Goal: Task Accomplishment & Management: Manage account settings

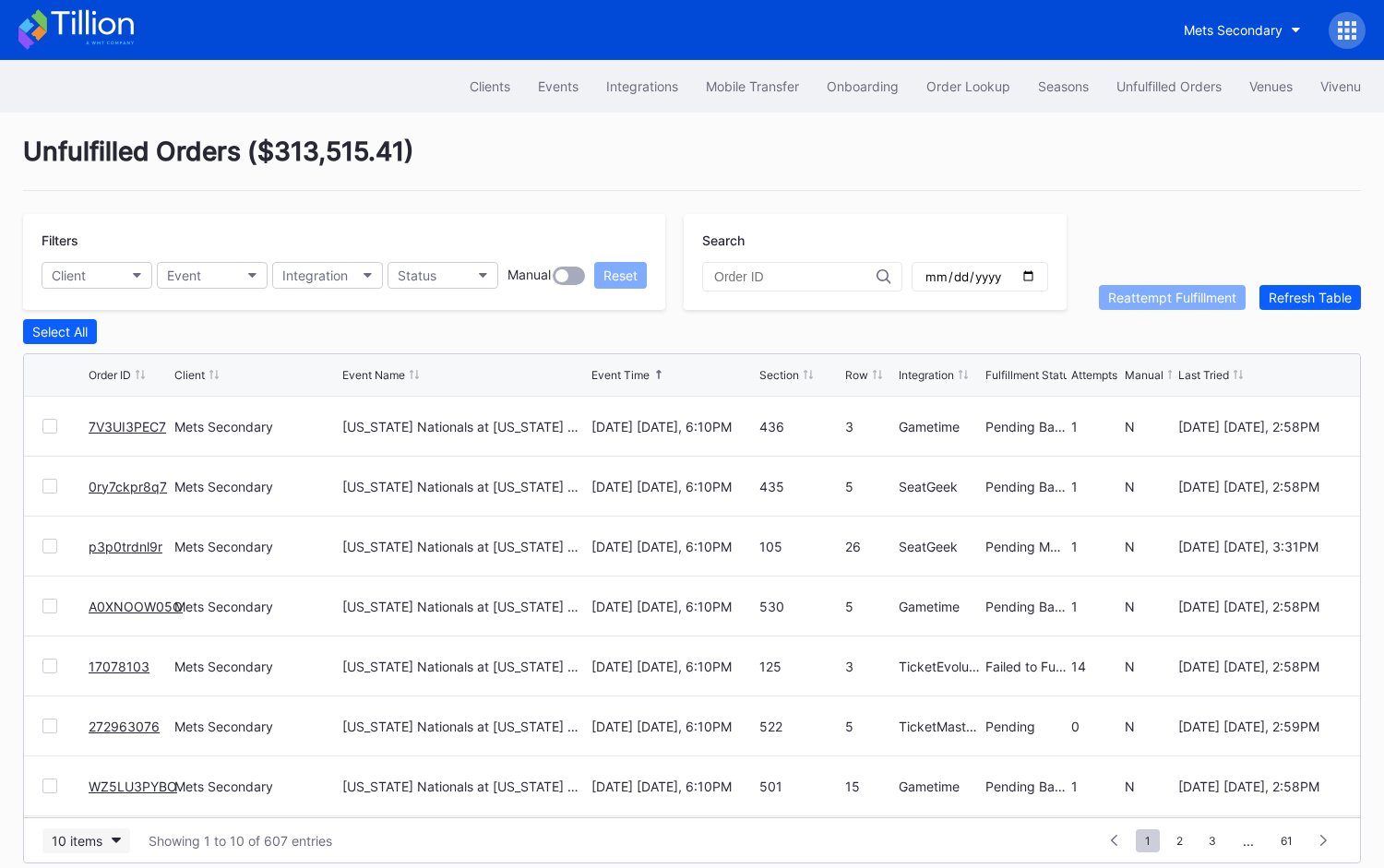
click at [80, 834] on div "10 items" at bounding box center [77, 841] width 51 height 16
click at [104, 729] on div "50 items" at bounding box center [83, 722] width 53 height 16
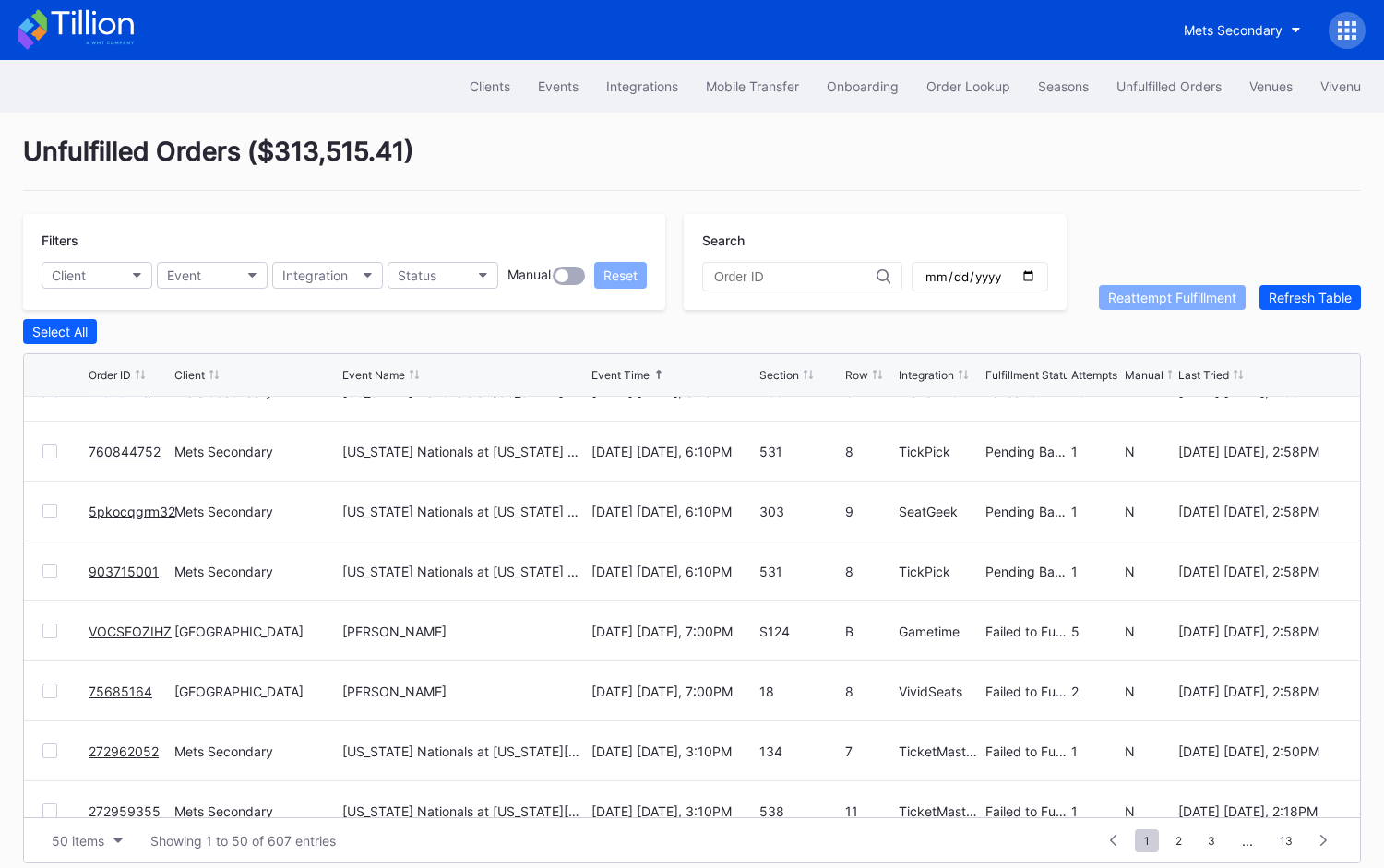
scroll to position [1123, 0]
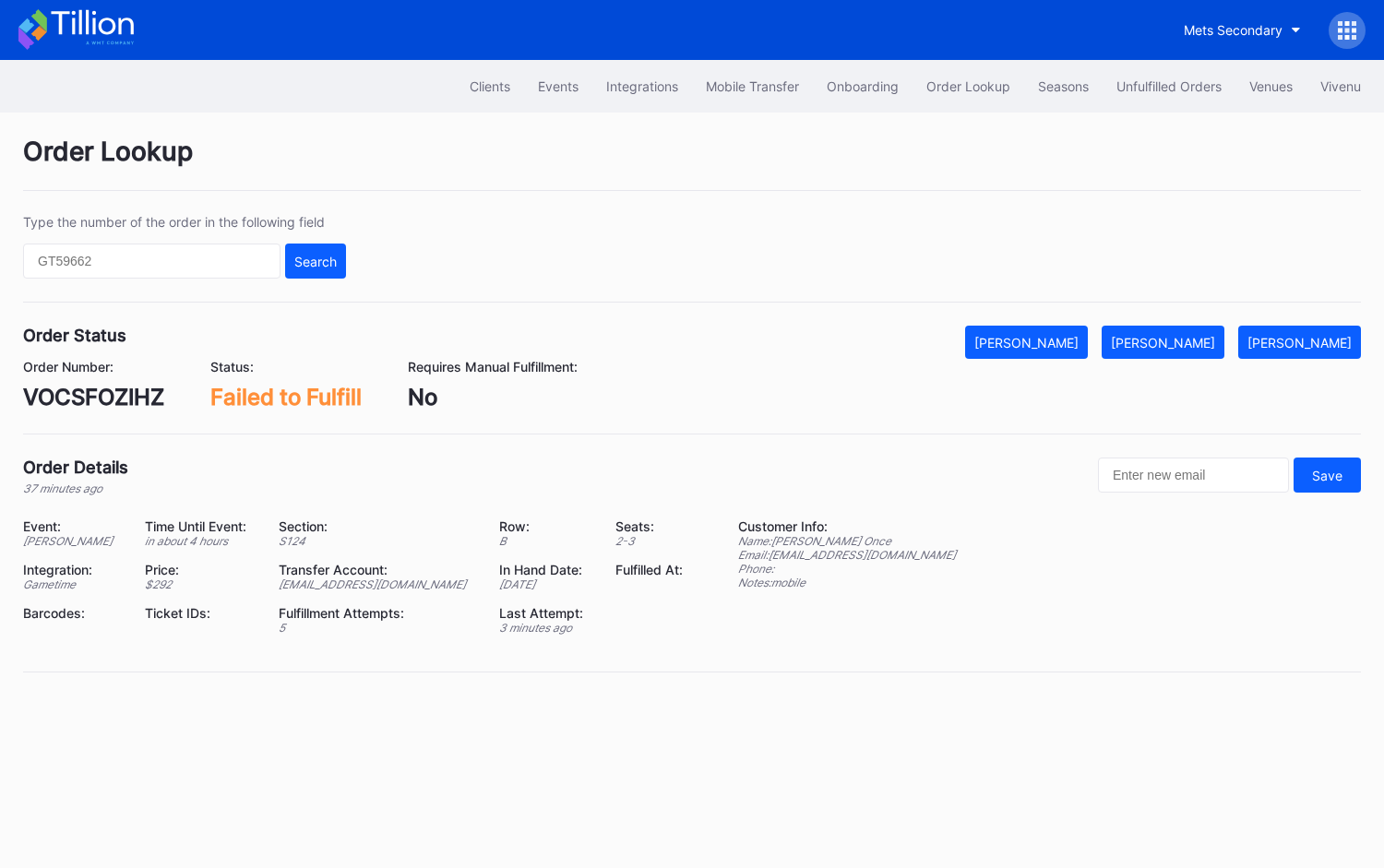
click at [112, 388] on div "VOCSFOZIHZ" at bounding box center [93, 397] width 141 height 26
copy div "VOCSFOZIHZ"
click at [1205, 337] on div "[PERSON_NAME]" at bounding box center [1163, 343] width 105 height 16
click at [106, 402] on div "75685164" at bounding box center [76, 397] width 107 height 26
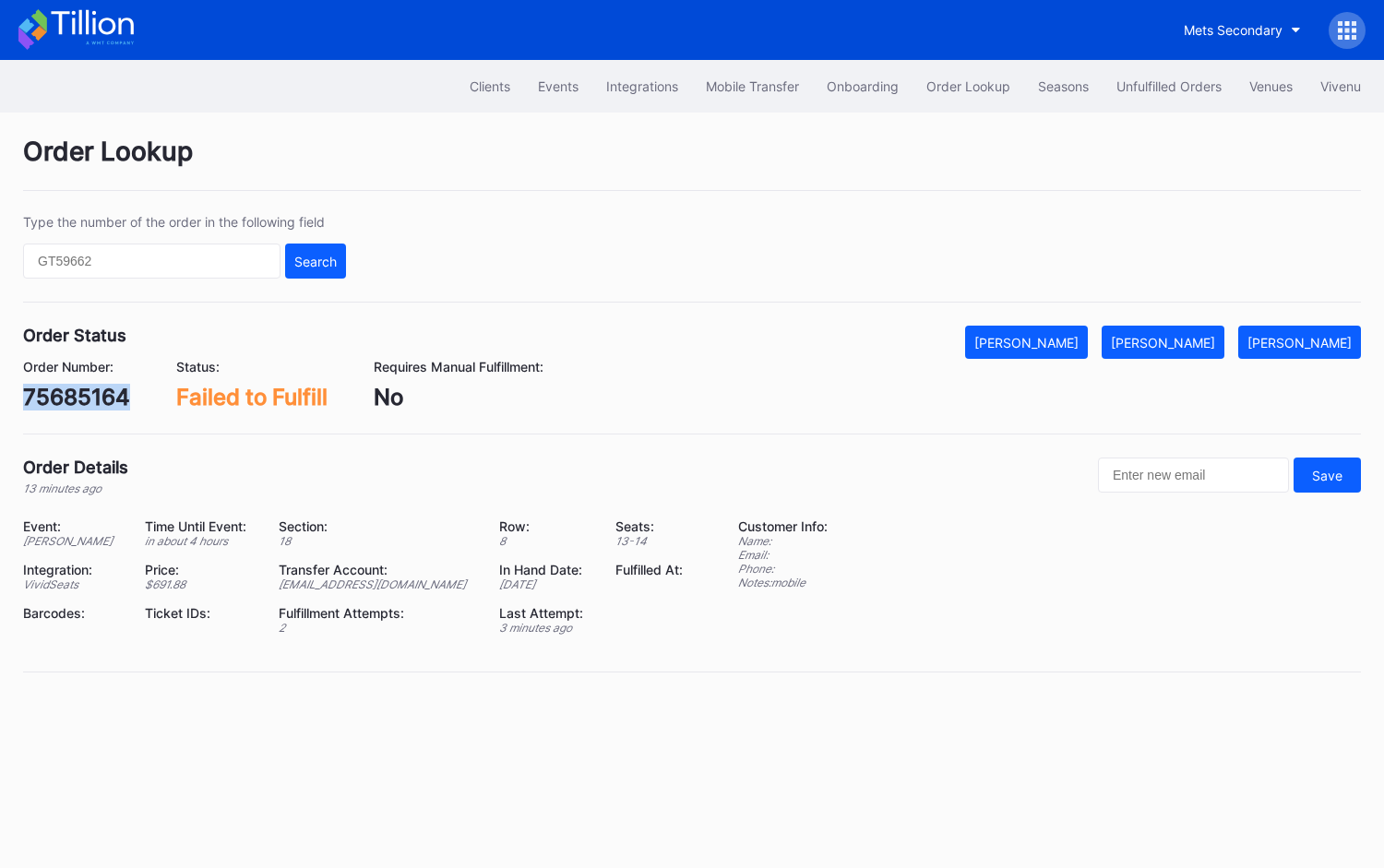
click at [106, 402] on div "75685164" at bounding box center [76, 397] width 107 height 26
copy div "75685164"
click at [1177, 345] on div "[PERSON_NAME]" at bounding box center [1163, 343] width 105 height 16
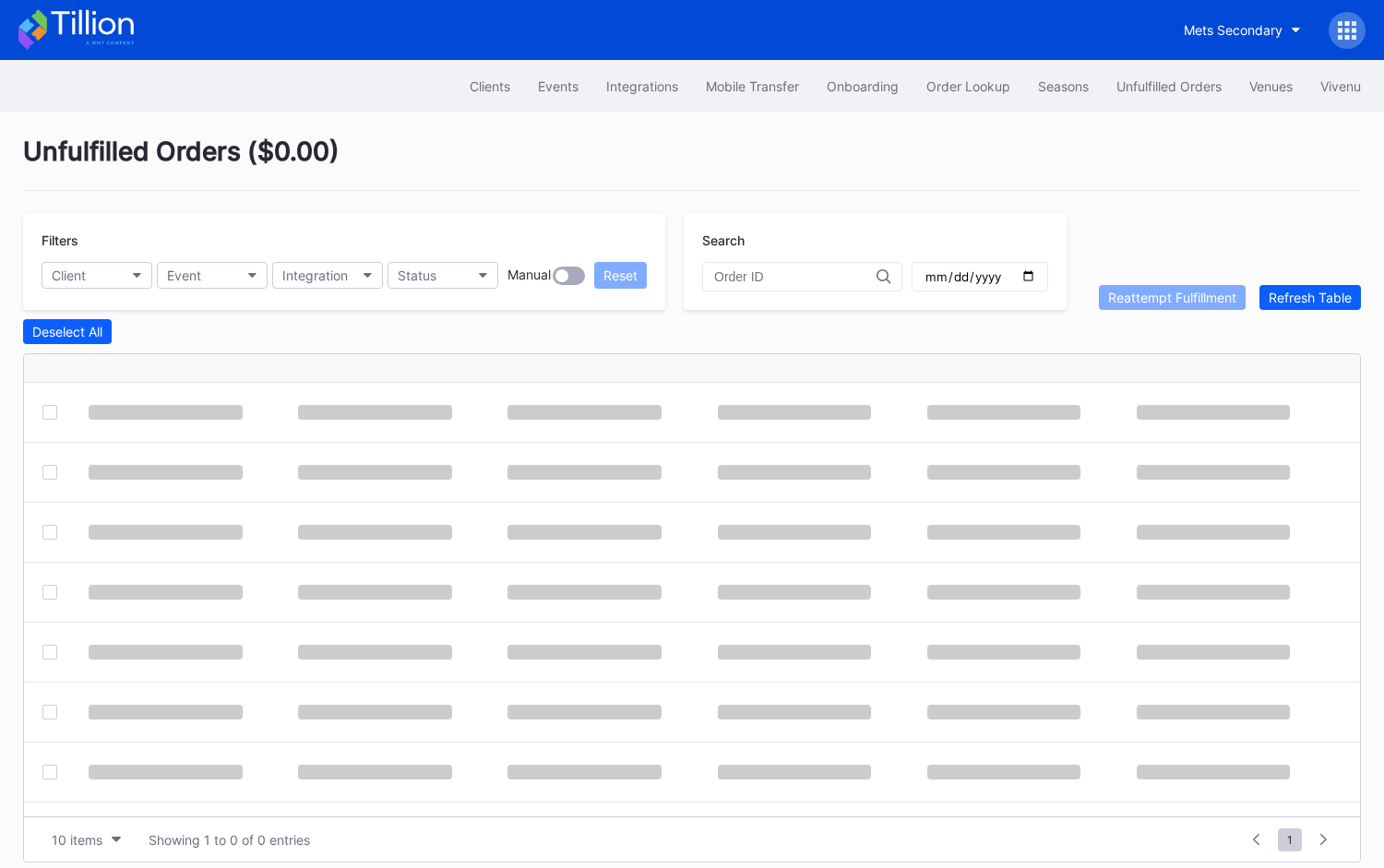
scroll to position [14, 0]
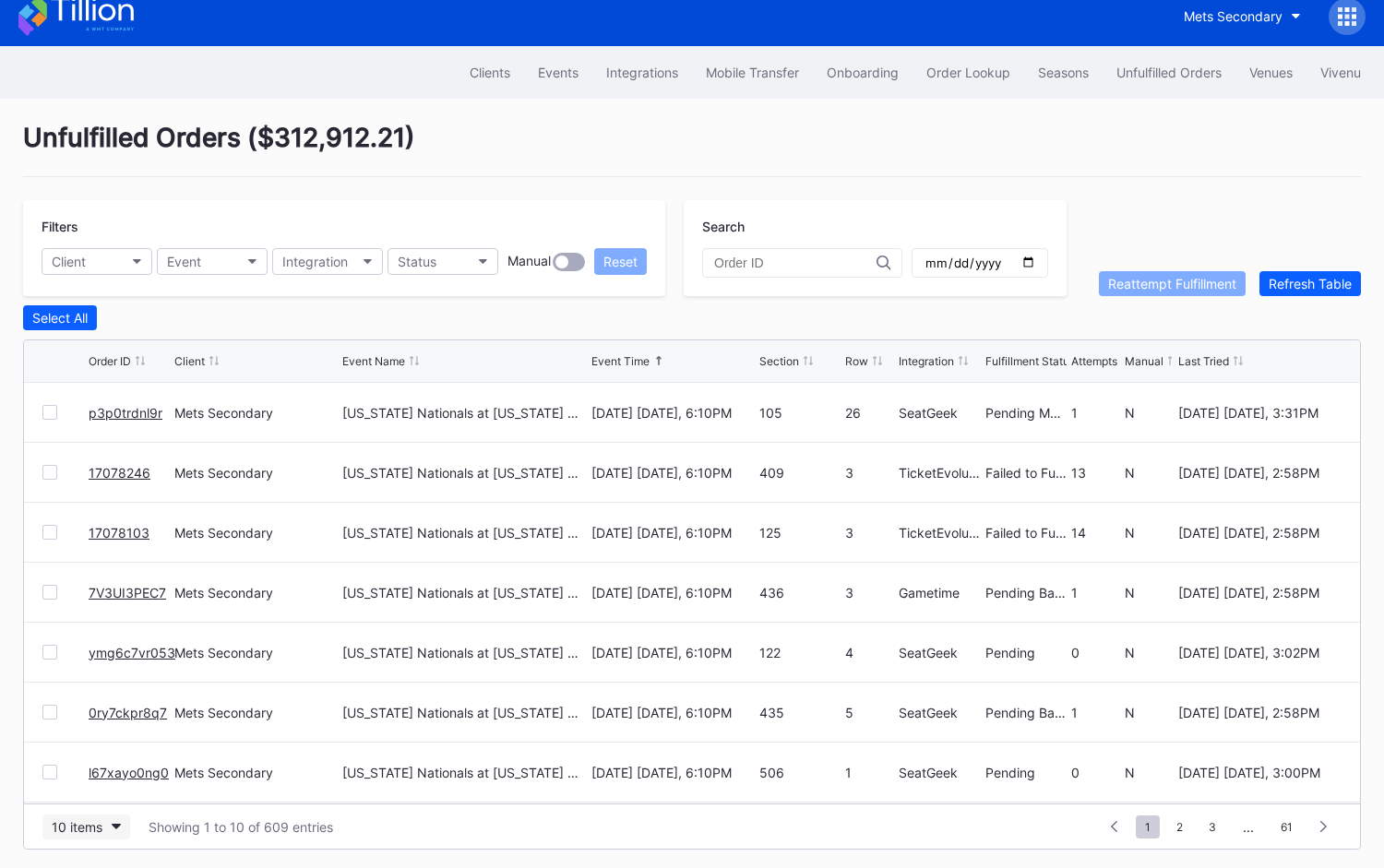
click at [100, 831] on button "10 items" at bounding box center [86, 827] width 88 height 24
click at [98, 712] on div "50 items" at bounding box center [83, 708] width 53 height 16
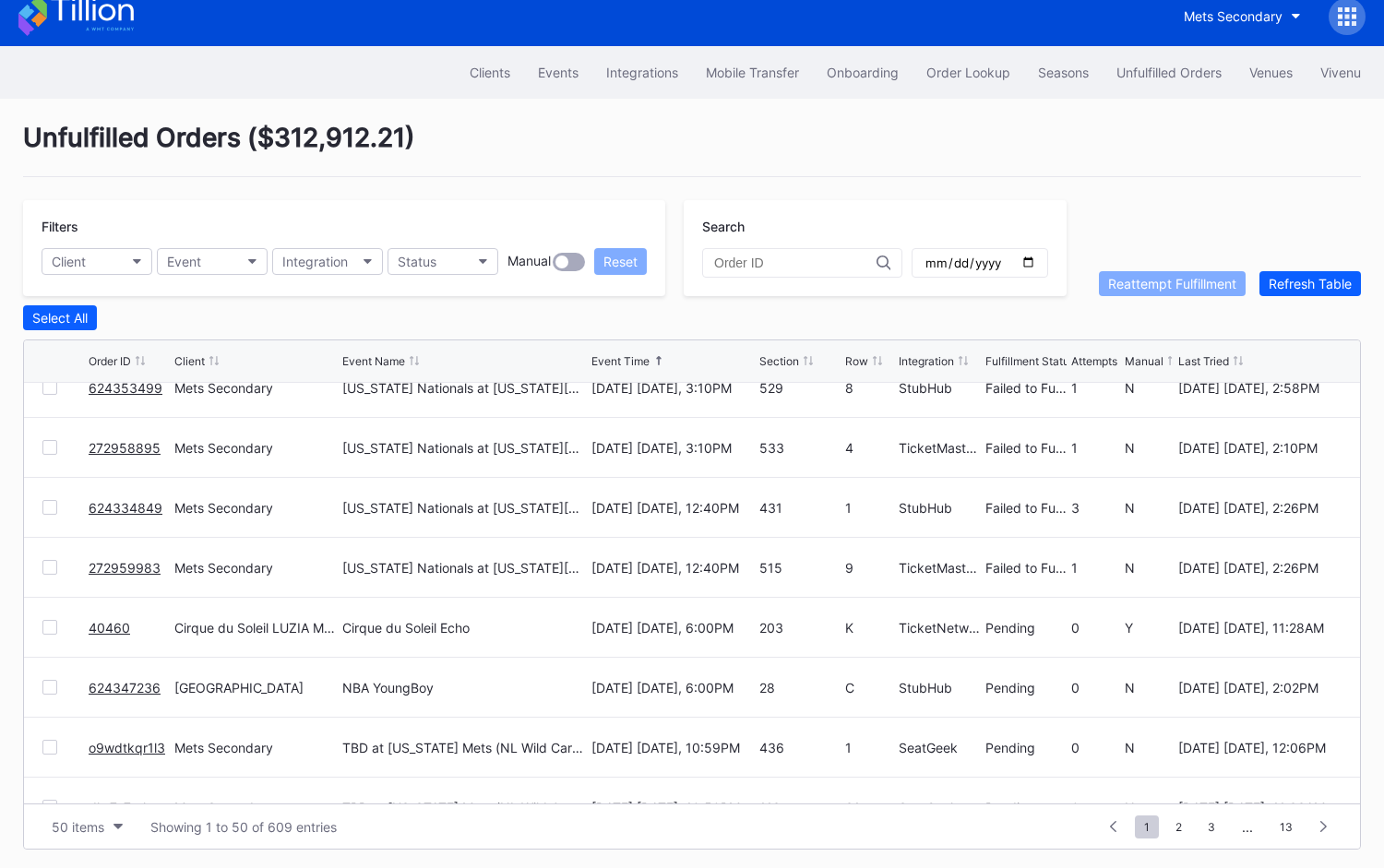
scroll to position [1782, 0]
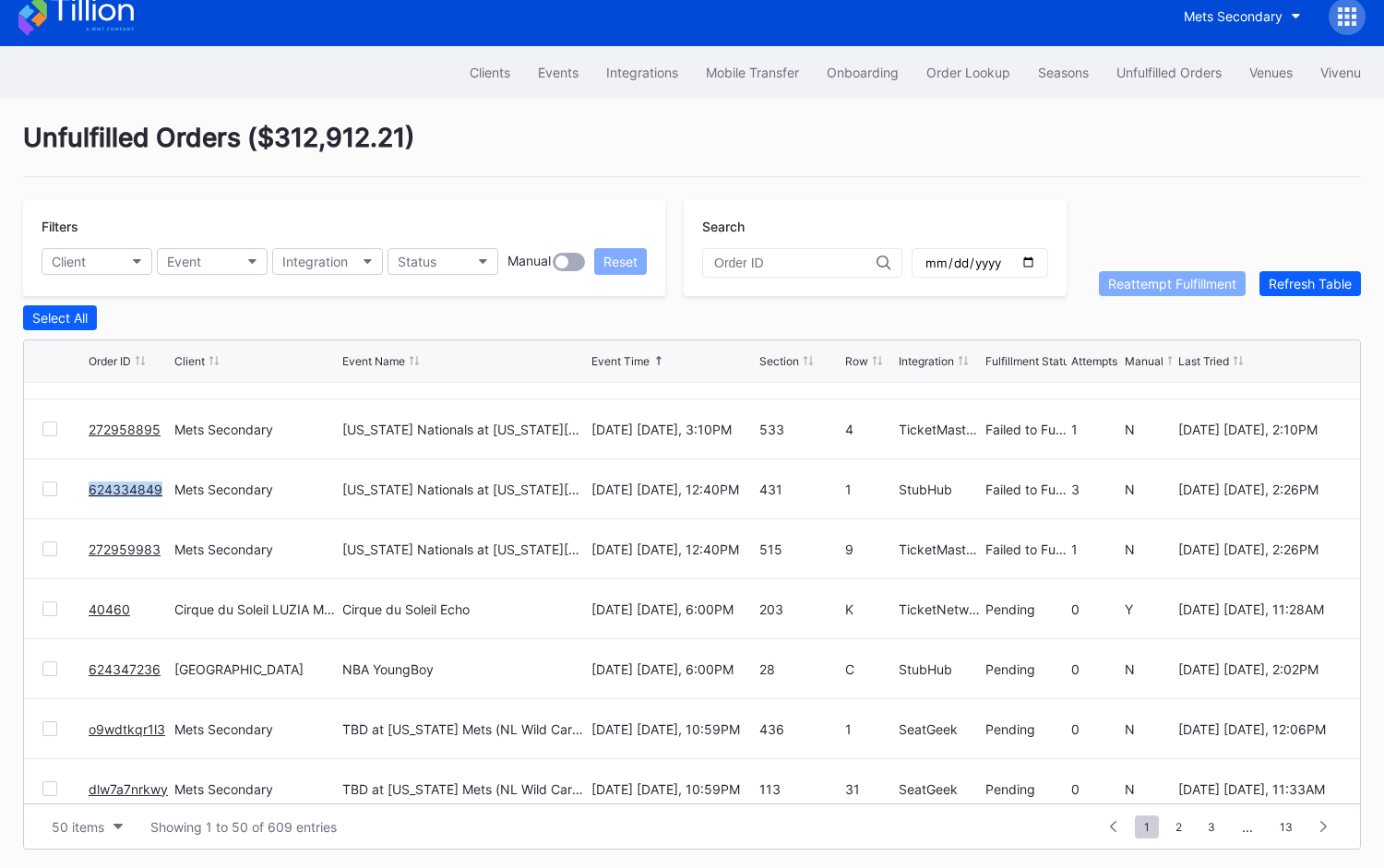
copy link "624334849"
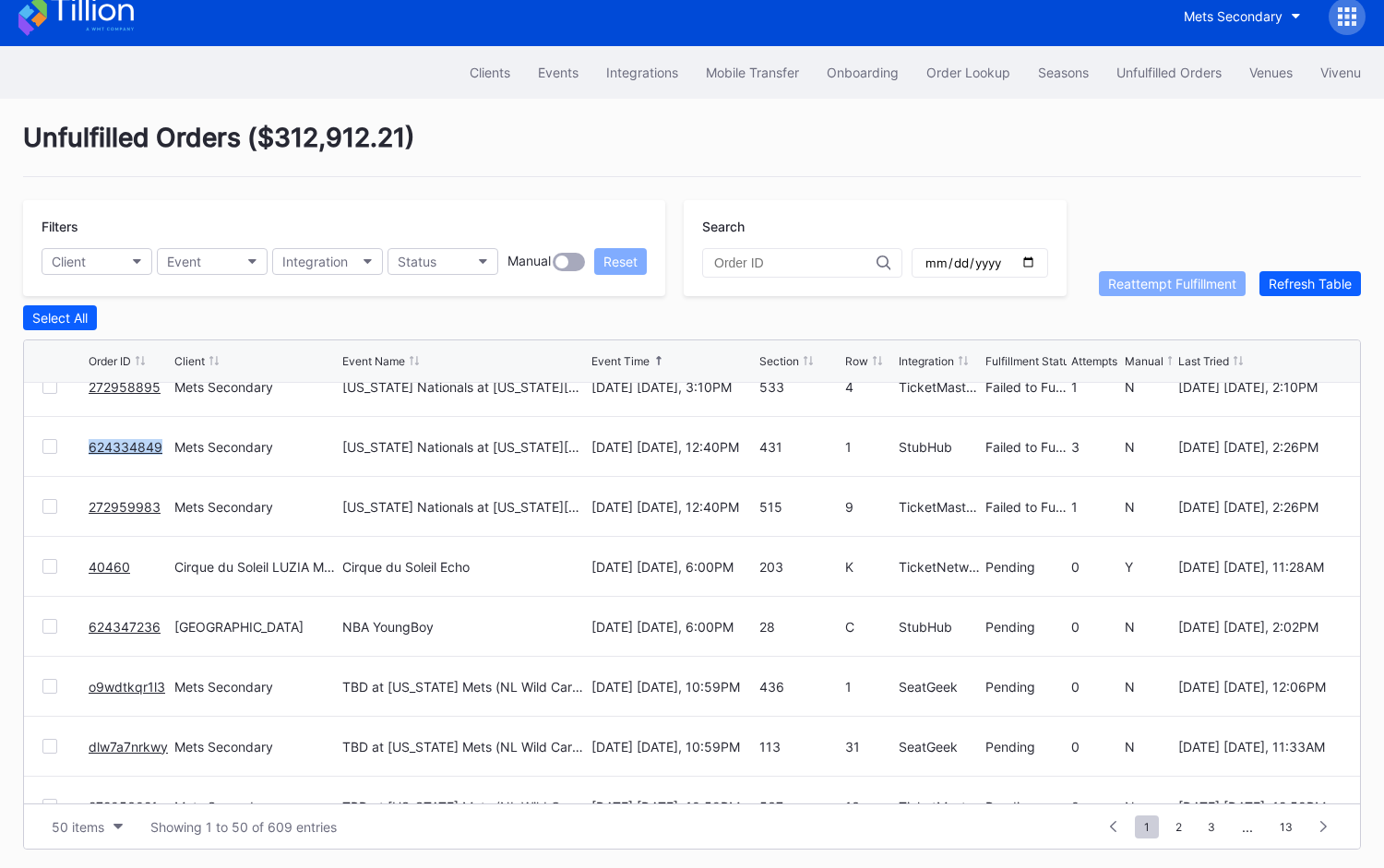
scroll to position [1895, 0]
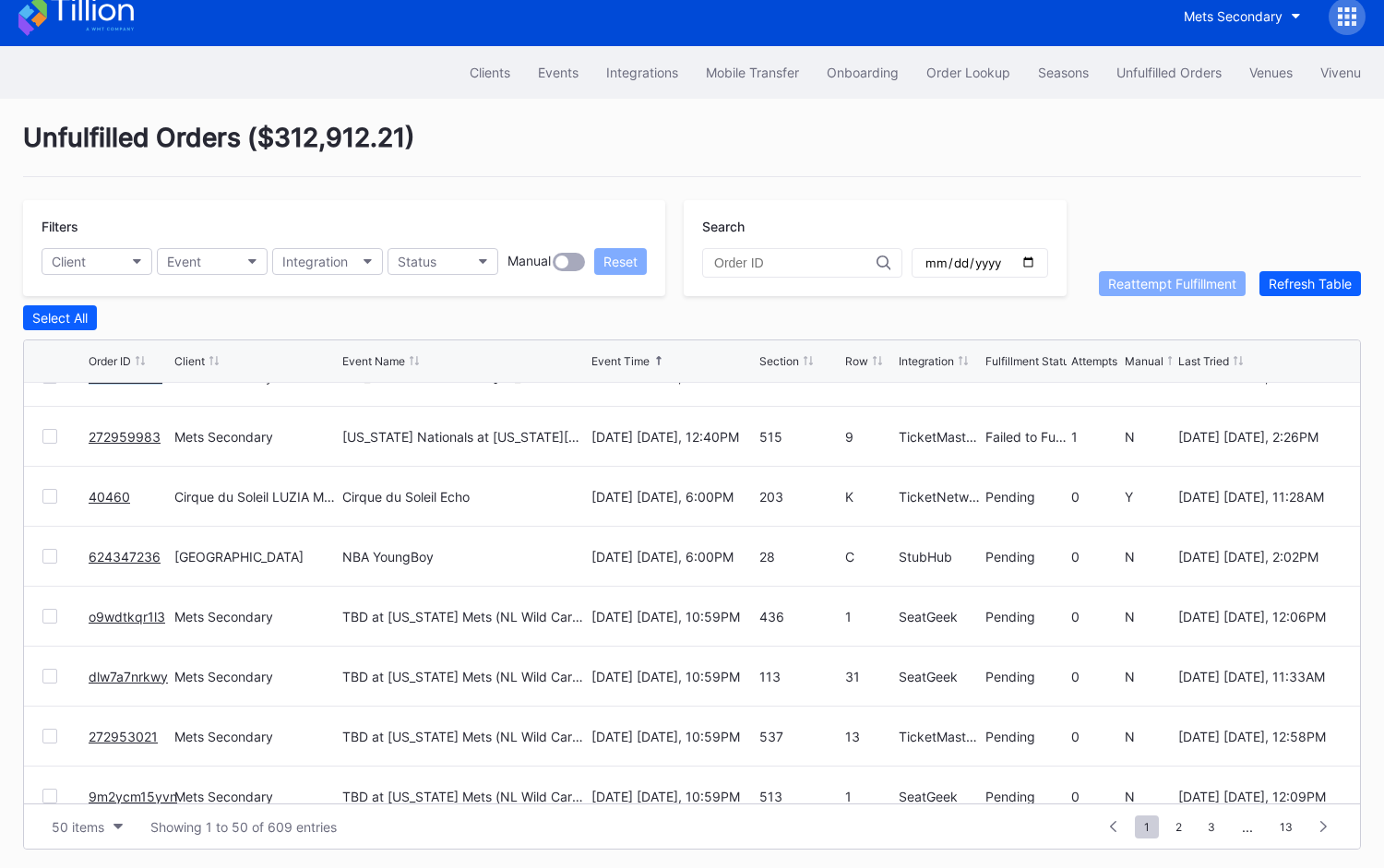
click at [104, 490] on link "40460" at bounding box center [109, 496] width 41 height 16
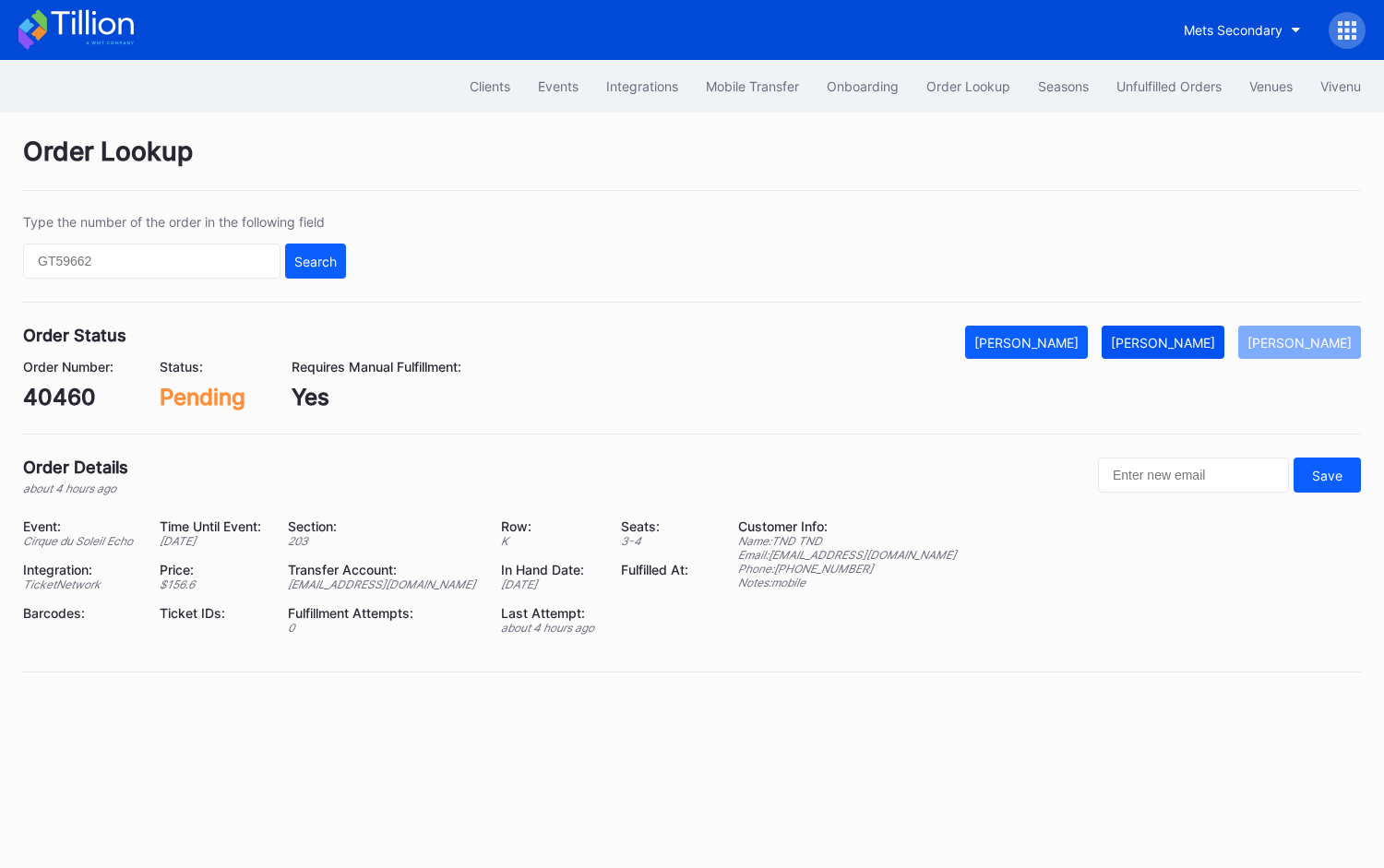
click at [1196, 335] on div "[PERSON_NAME]" at bounding box center [1163, 343] width 105 height 16
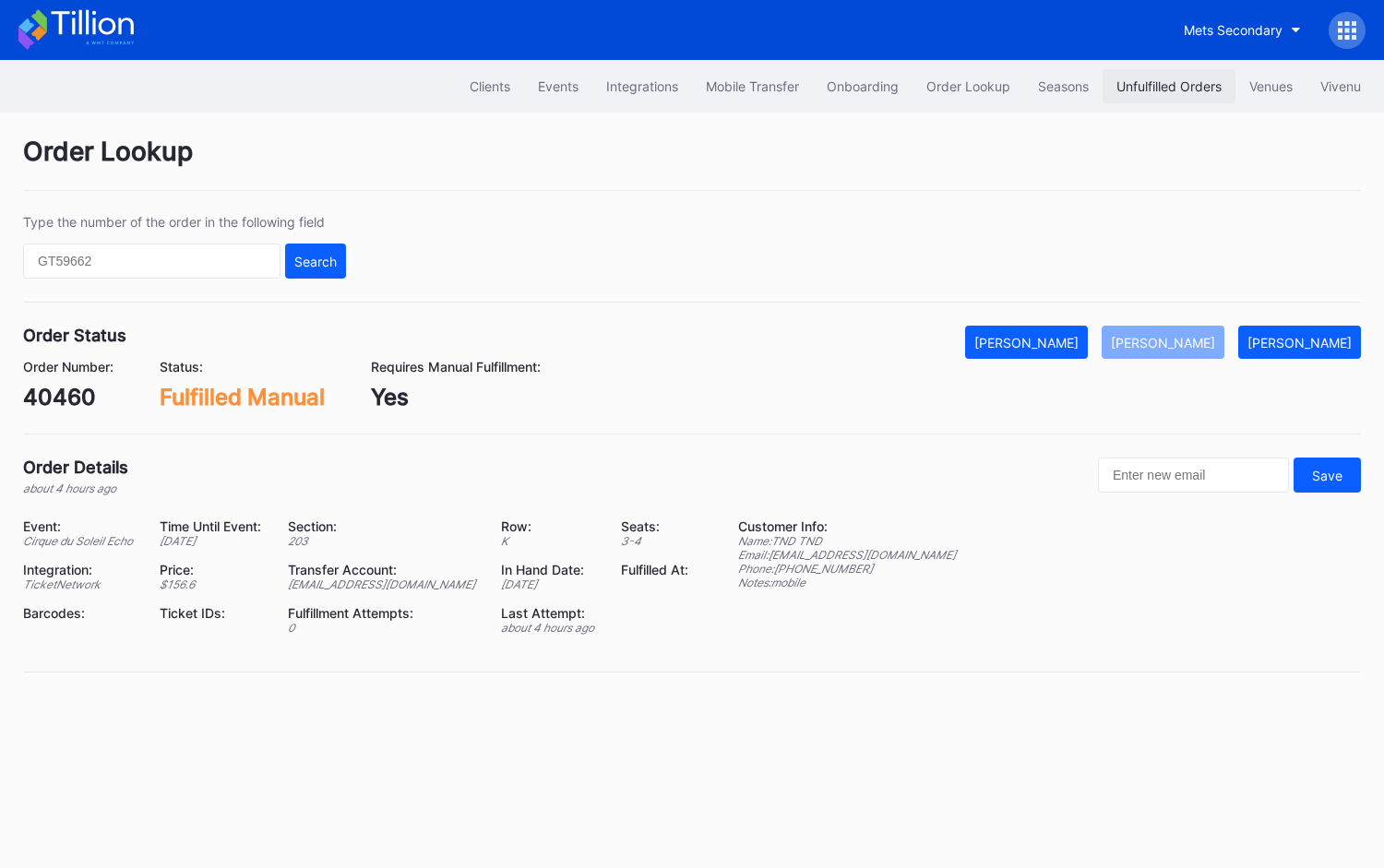
click at [1159, 100] on button "Unfulfilled Orders" at bounding box center [1168, 86] width 133 height 34
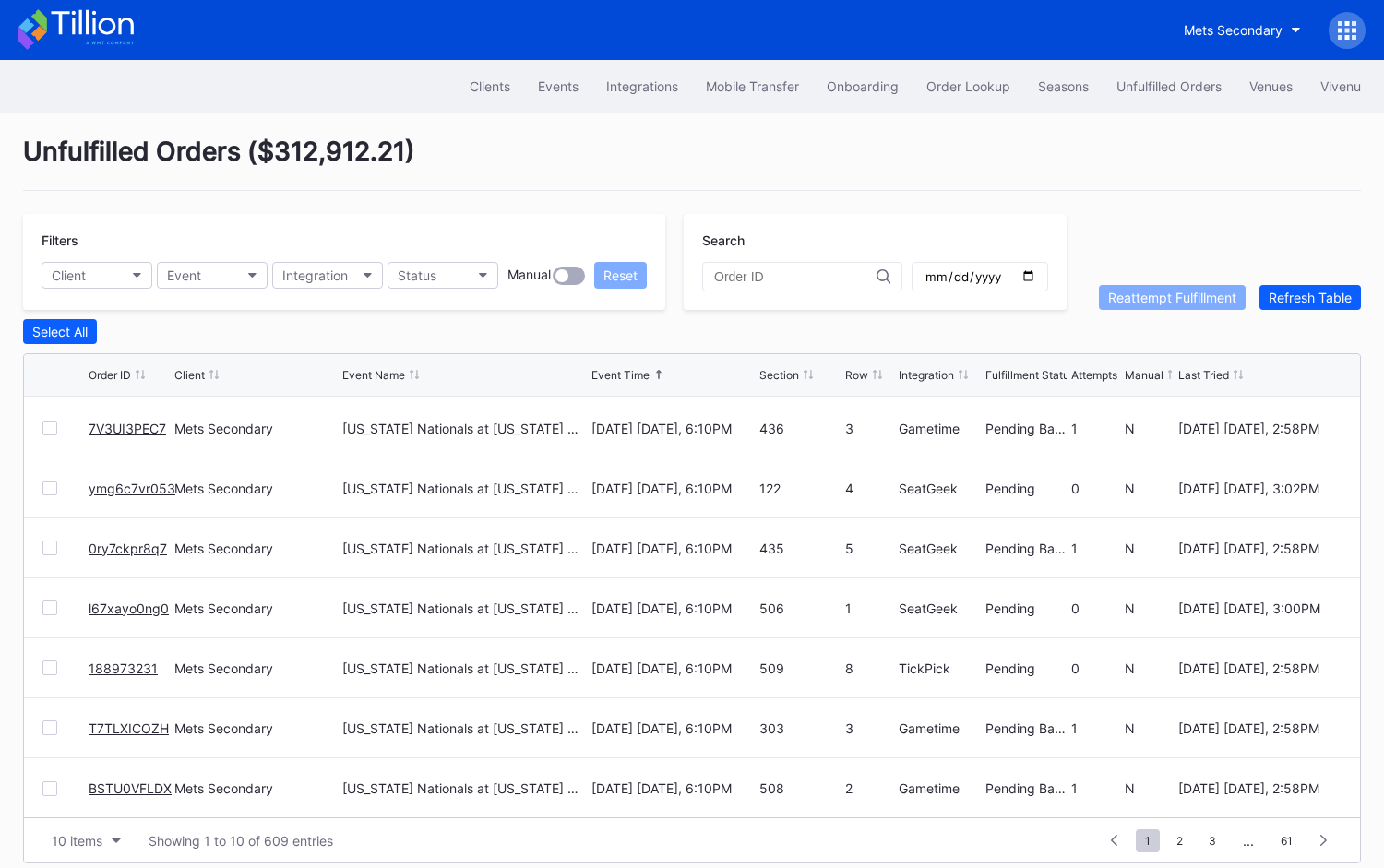
scroll to position [14, 0]
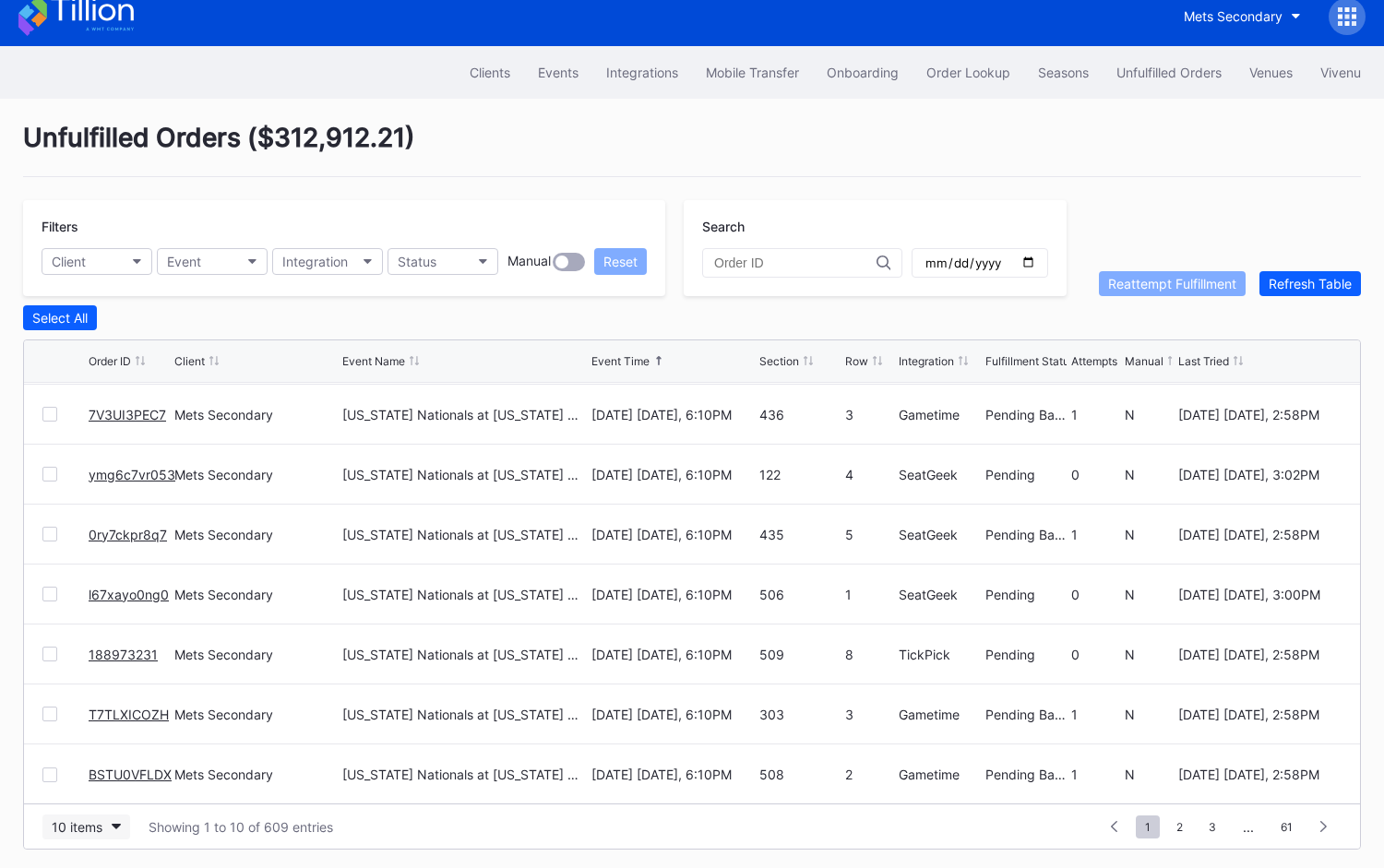
click at [88, 820] on div "10 items" at bounding box center [77, 827] width 51 height 16
click at [86, 714] on div "50 items" at bounding box center [83, 708] width 53 height 16
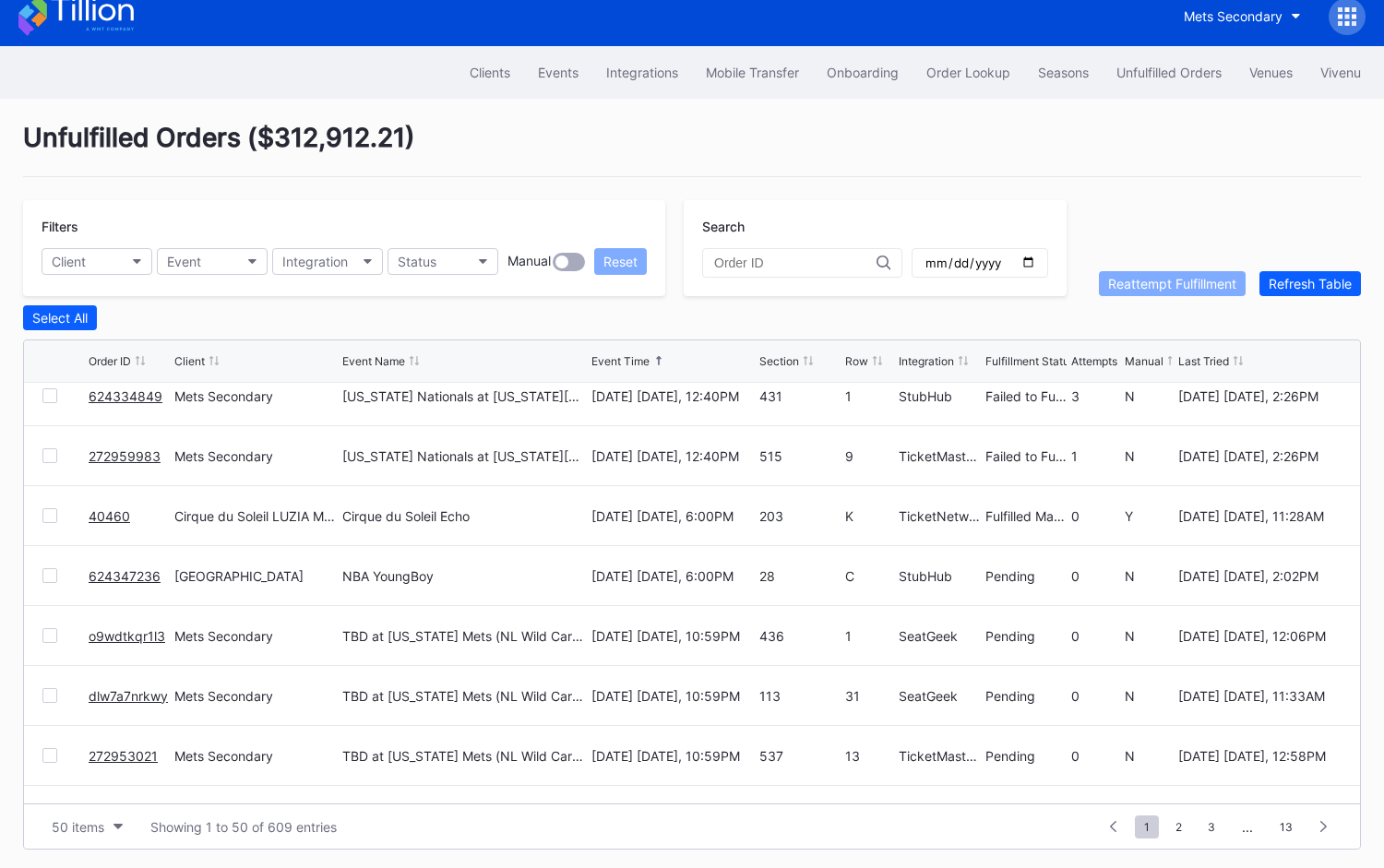
scroll to position [1886, 0]
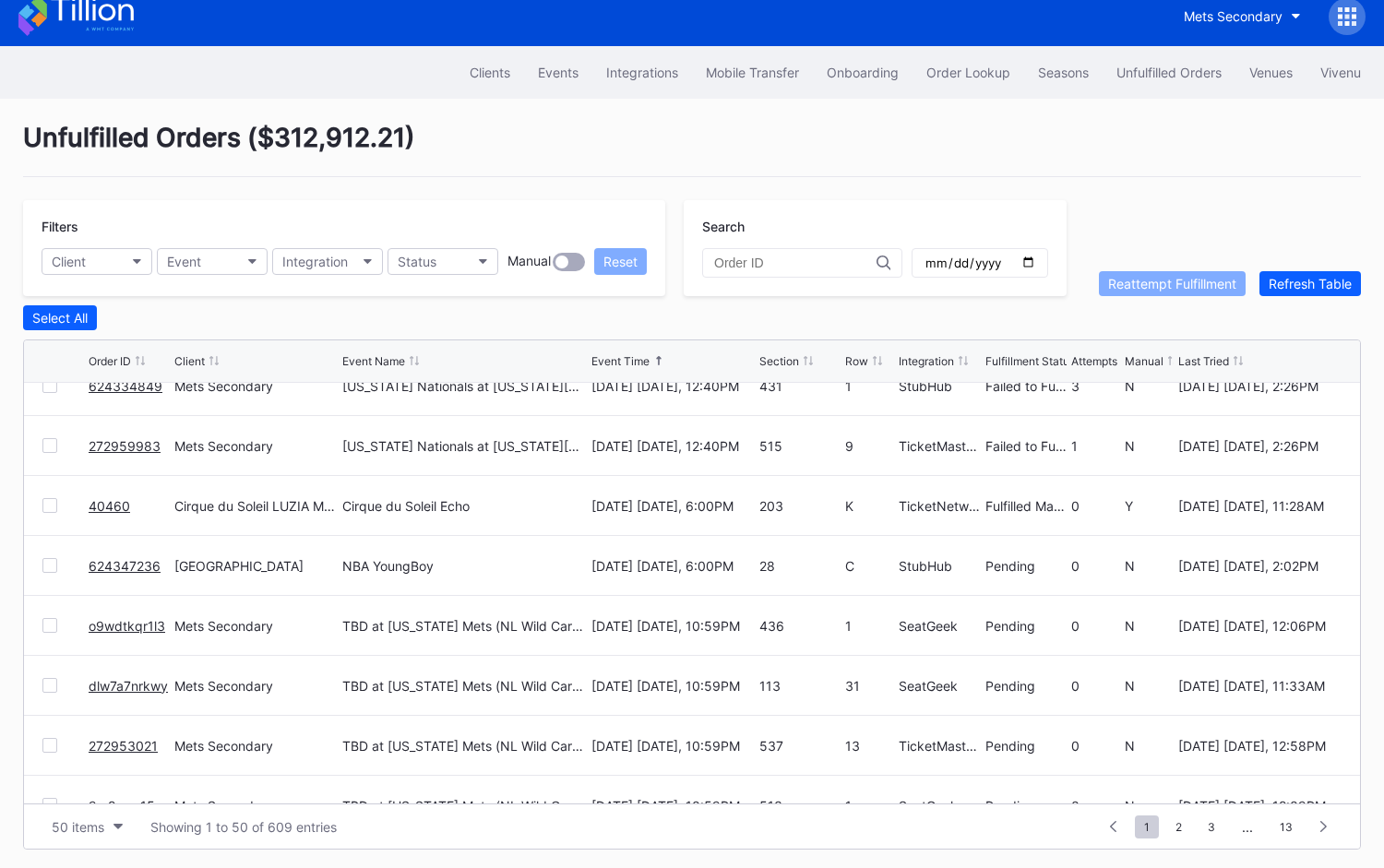
click at [116, 565] on link "624347236" at bounding box center [124, 566] width 72 height 16
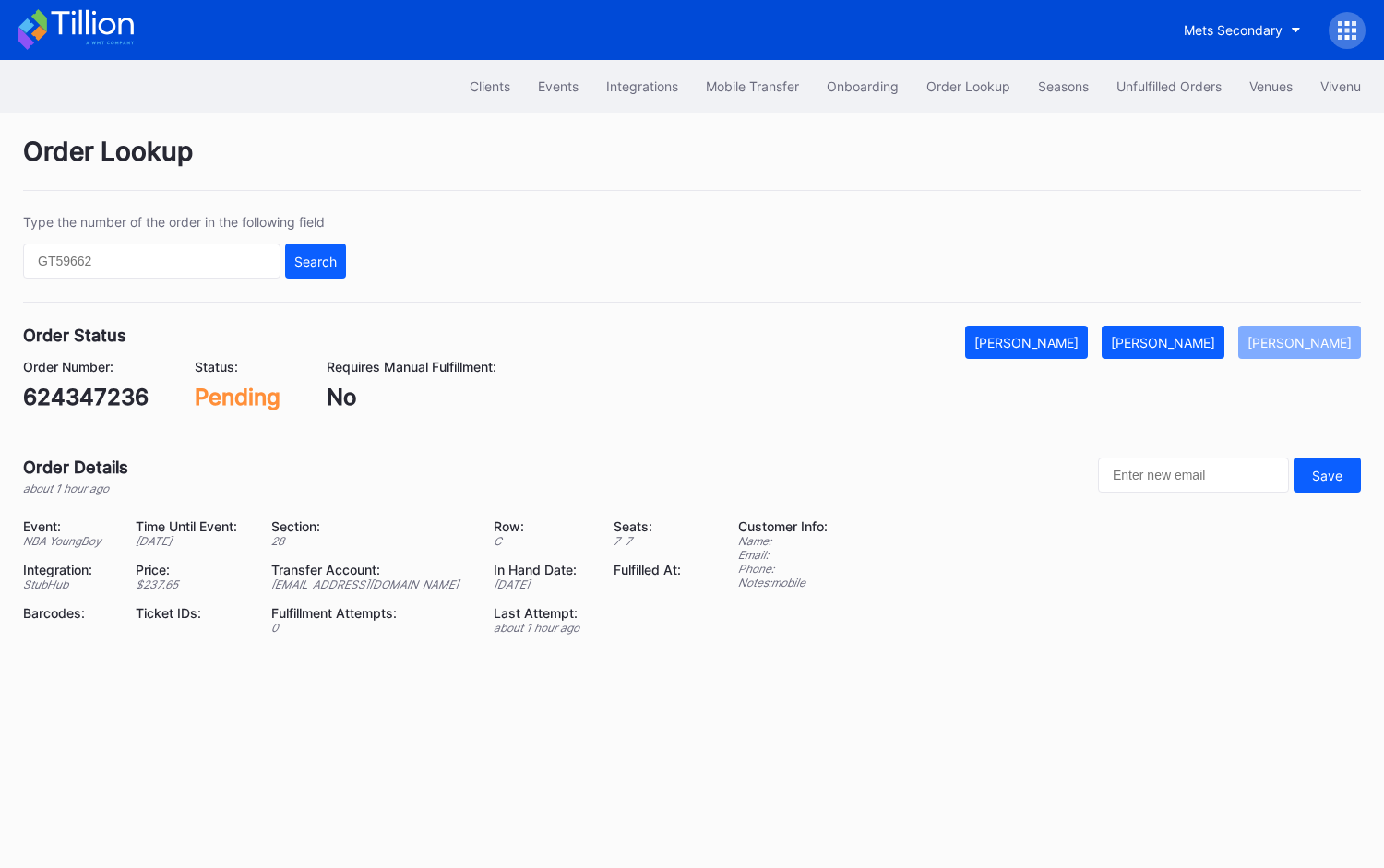
click at [108, 395] on div "624347236" at bounding box center [85, 397] width 125 height 26
copy div "624347236"
click at [1207, 335] on div "[PERSON_NAME]" at bounding box center [1163, 343] width 105 height 16
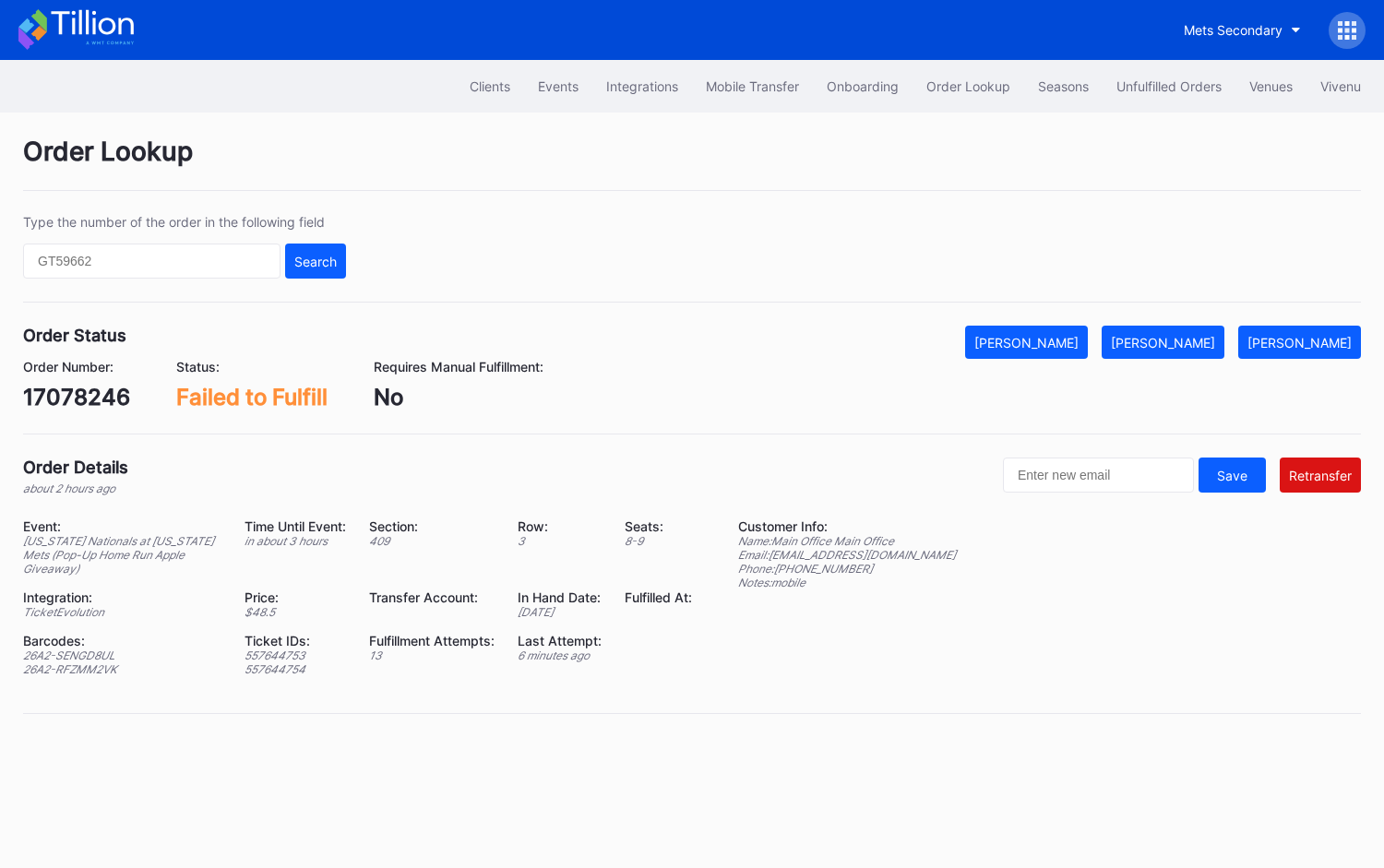
click at [79, 393] on div "17078246" at bounding box center [76, 397] width 107 height 26
copy div "17078246"
click at [1079, 344] on div "[PERSON_NAME]" at bounding box center [1026, 343] width 105 height 16
click at [107, 394] on div "17078103" at bounding box center [74, 397] width 104 height 26
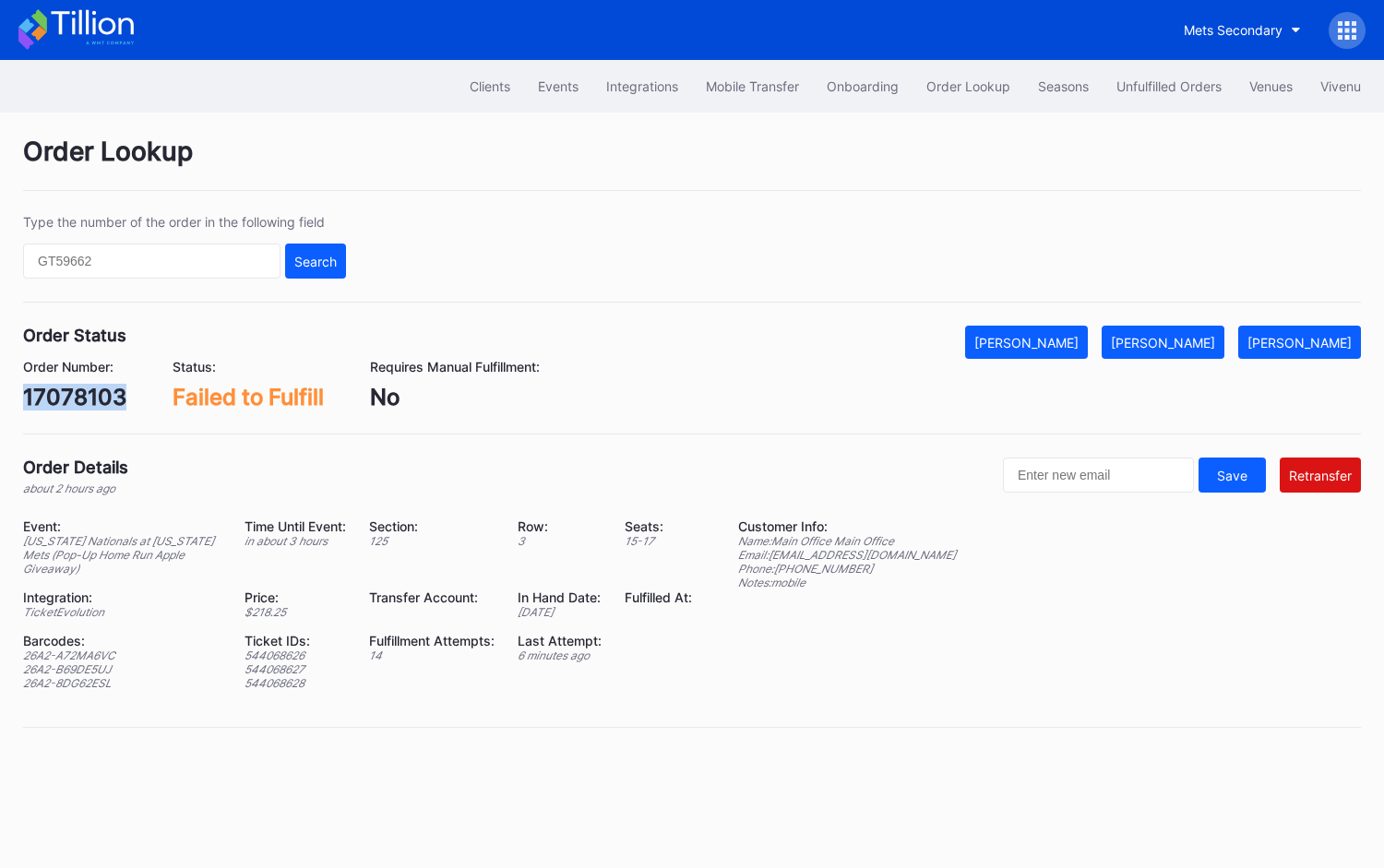
click at [107, 394] on div "17078103" at bounding box center [74, 397] width 104 height 26
copy div "17078103"
click at [1067, 348] on button "[PERSON_NAME]" at bounding box center [1026, 342] width 122 height 33
